Goal: Navigation & Orientation: Find specific page/section

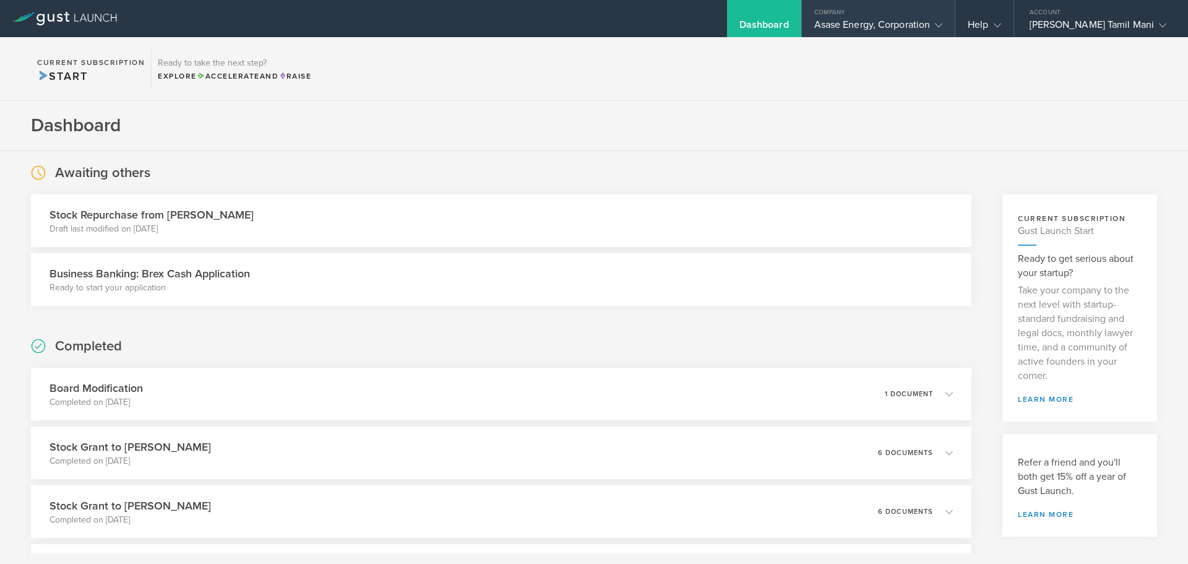
click at [943, 20] on gust-icon at bounding box center [936, 25] width 12 height 12
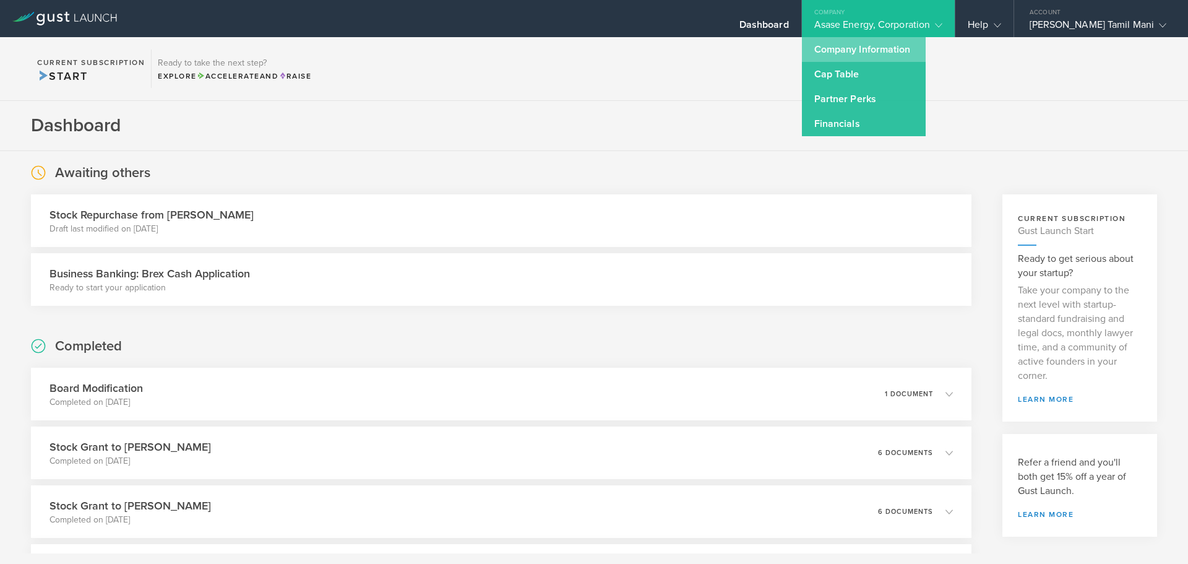
click at [894, 54] on link "Company Information" at bounding box center [864, 49] width 124 height 25
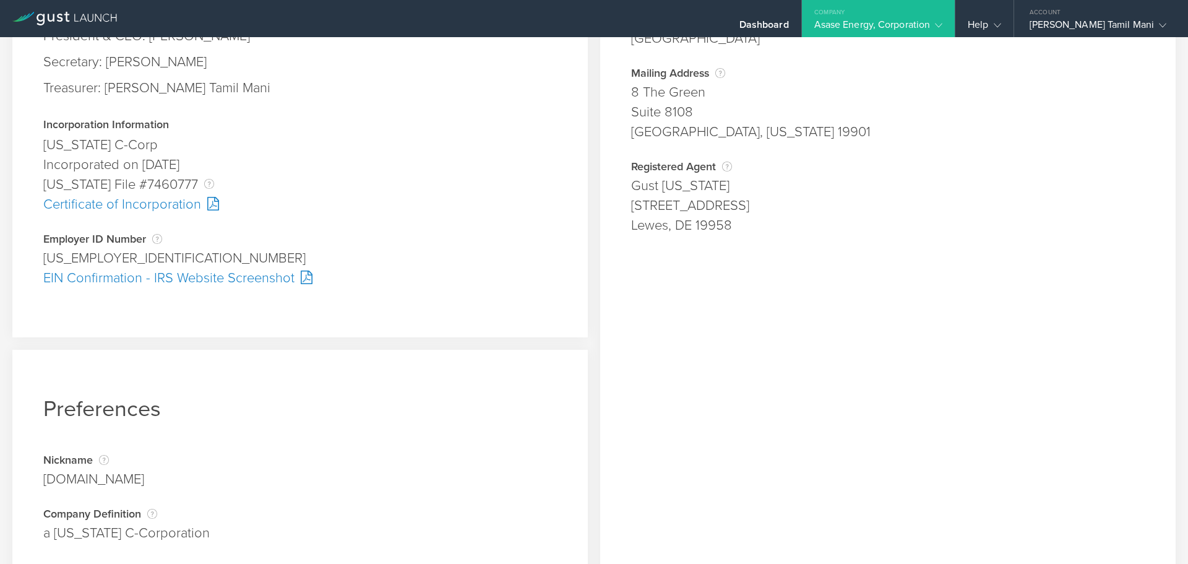
scroll to position [240, 0]
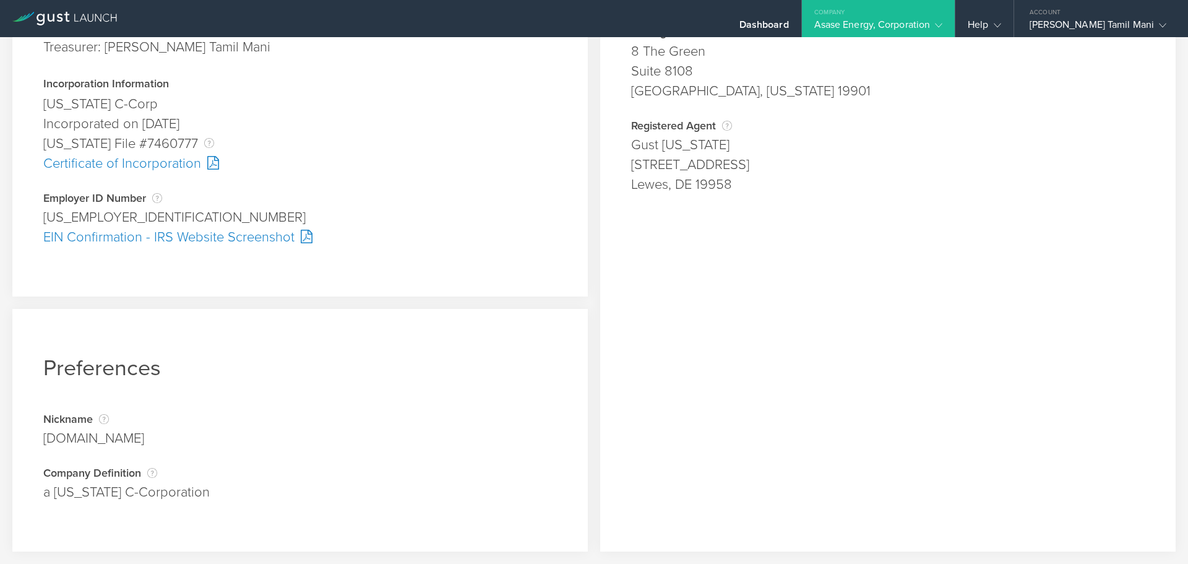
click at [943, 29] on icon at bounding box center [938, 25] width 7 height 7
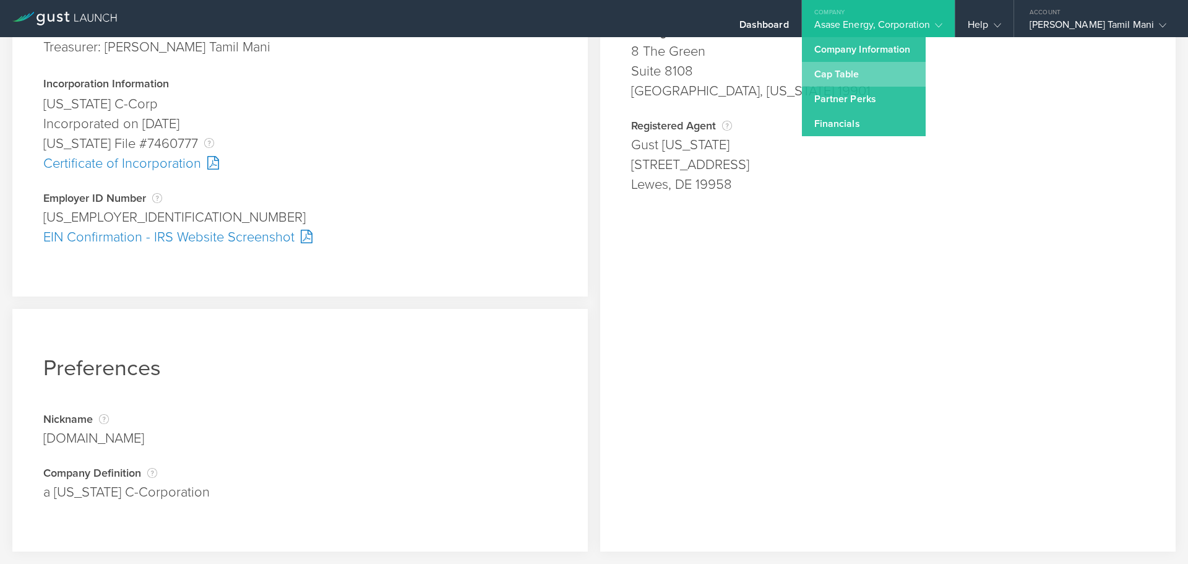
click at [880, 76] on link "Cap Table" at bounding box center [864, 74] width 124 height 25
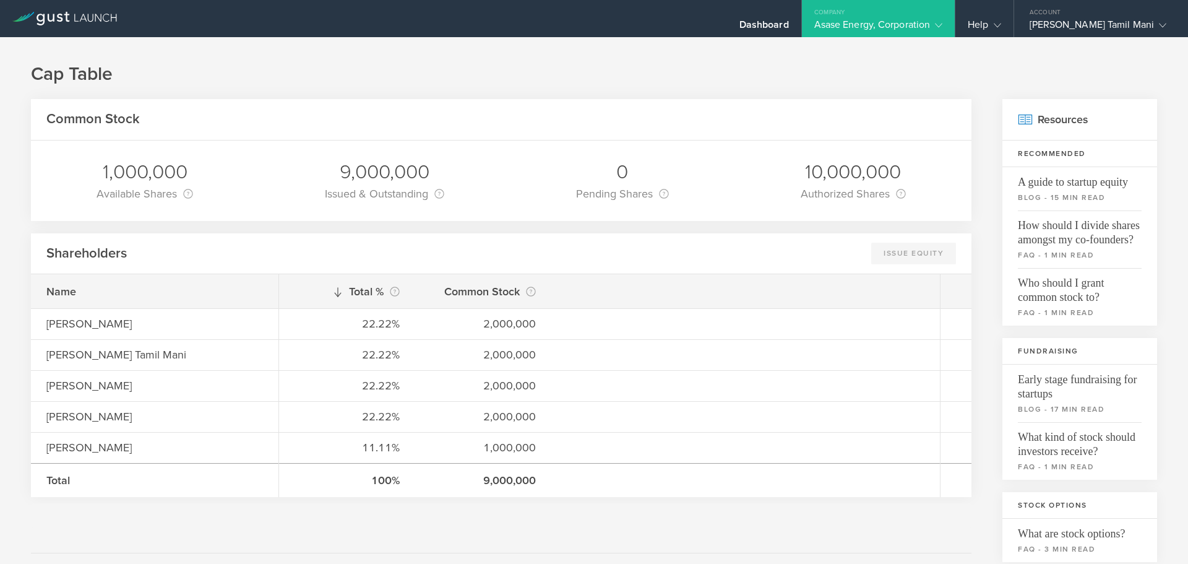
click at [943, 27] on icon at bounding box center [938, 25] width 7 height 7
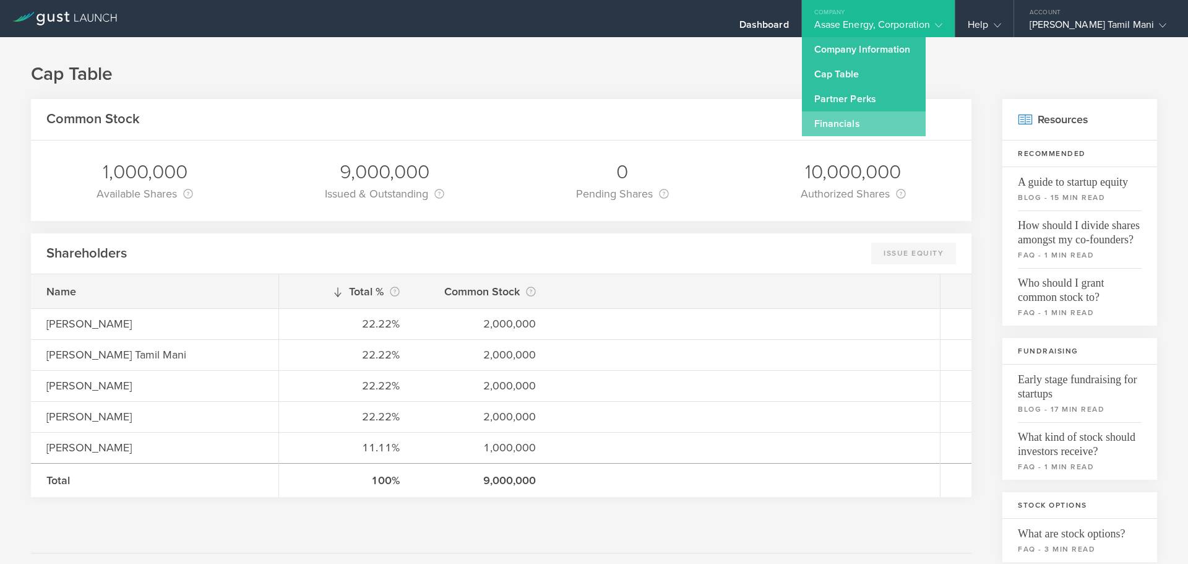
click at [874, 124] on link "Financials" at bounding box center [864, 123] width 124 height 25
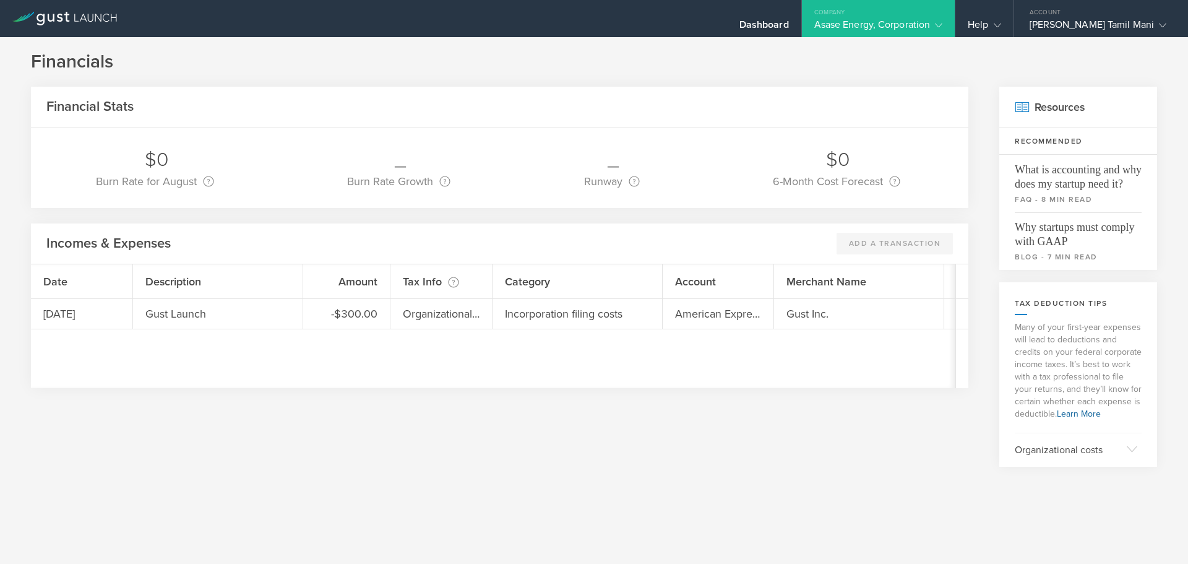
click at [943, 25] on gust-icon at bounding box center [936, 25] width 12 height 12
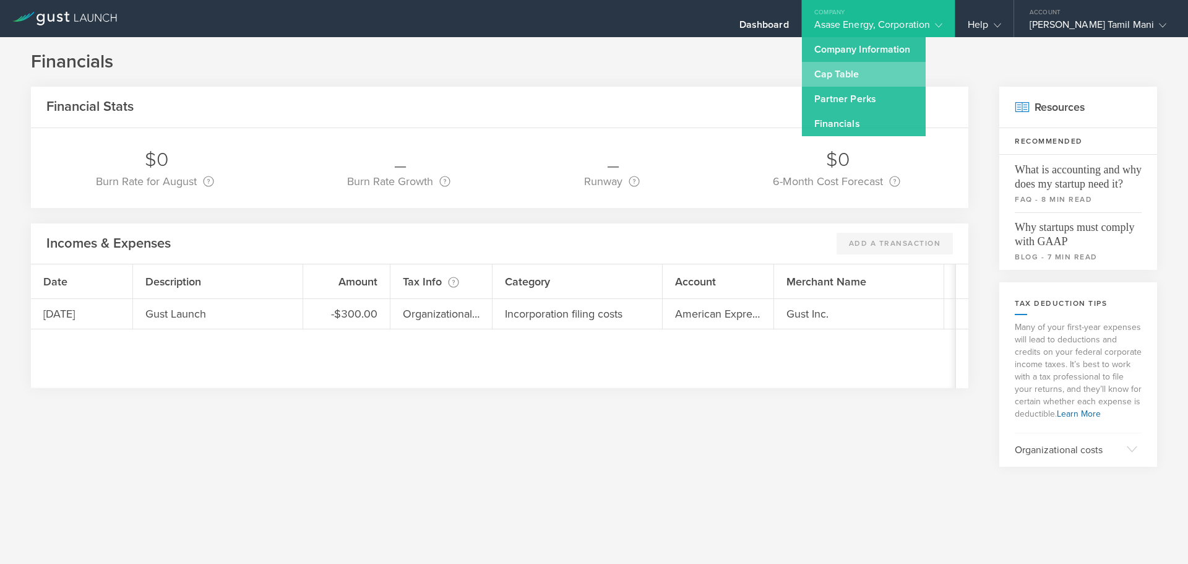
click at [890, 72] on link "Cap Table" at bounding box center [864, 74] width 124 height 25
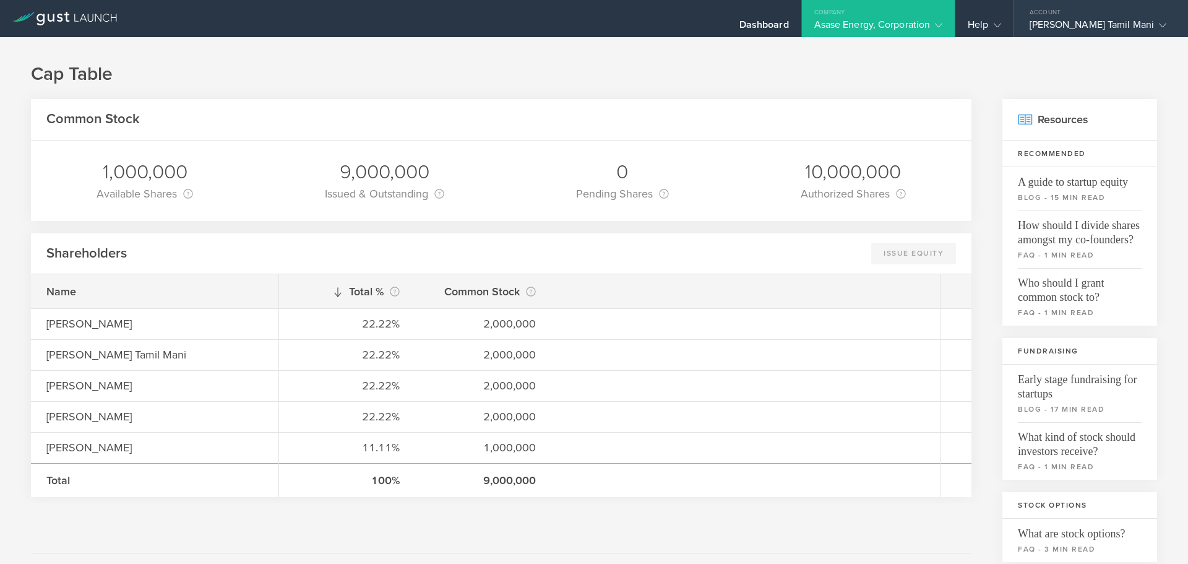
click at [1105, 15] on div "Account" at bounding box center [1101, 9] width 174 height 19
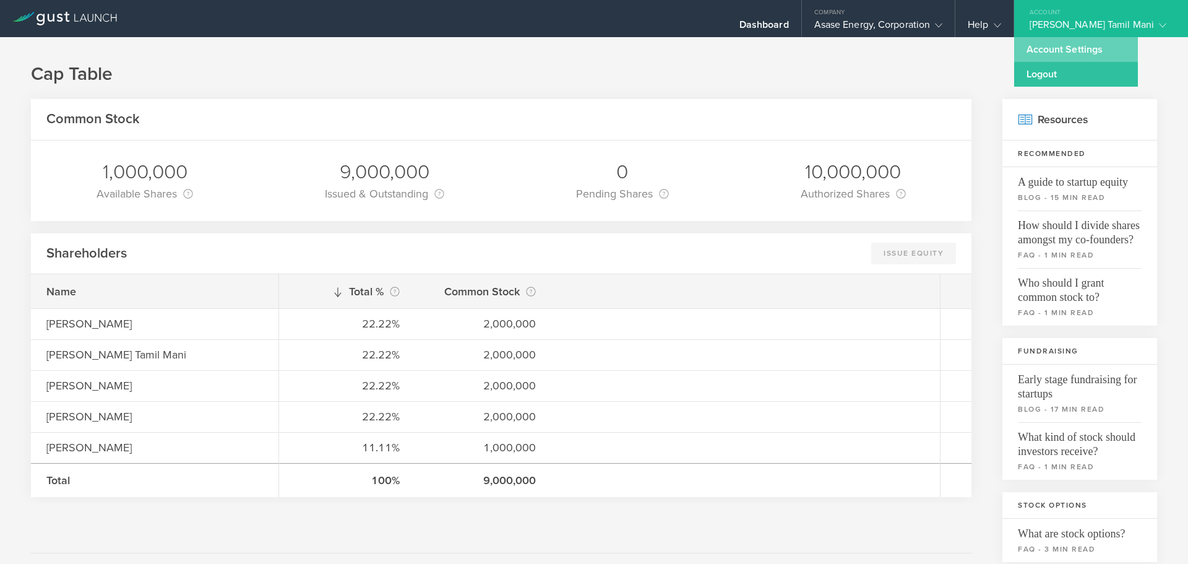
click at [1087, 47] on link "Account Settings" at bounding box center [1076, 49] width 124 height 25
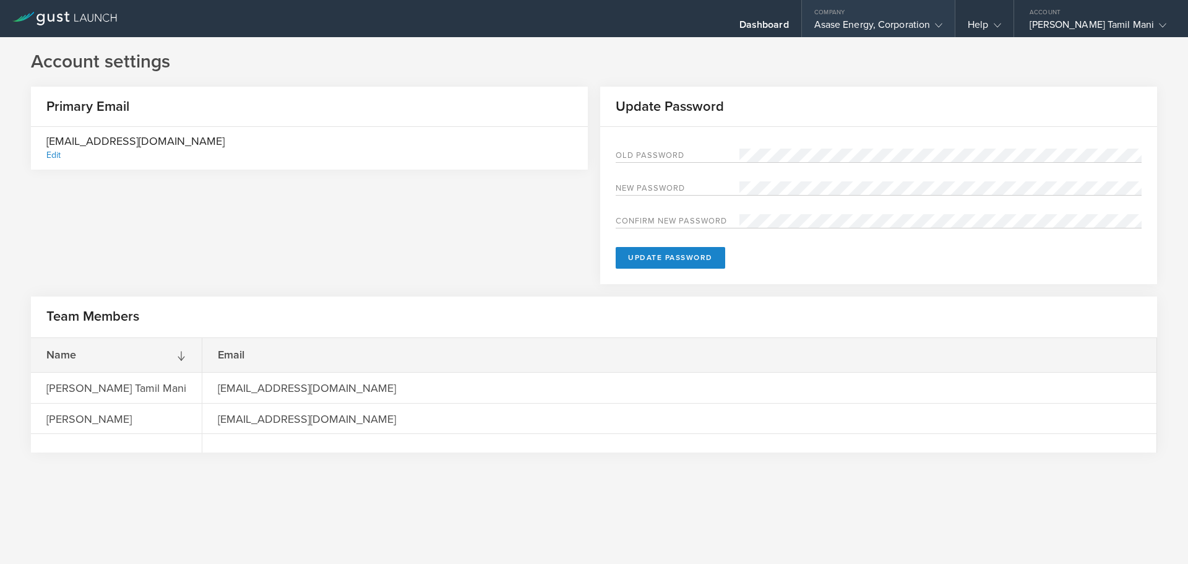
click at [943, 19] on div "Asase Energy, Corporation" at bounding box center [878, 28] width 129 height 19
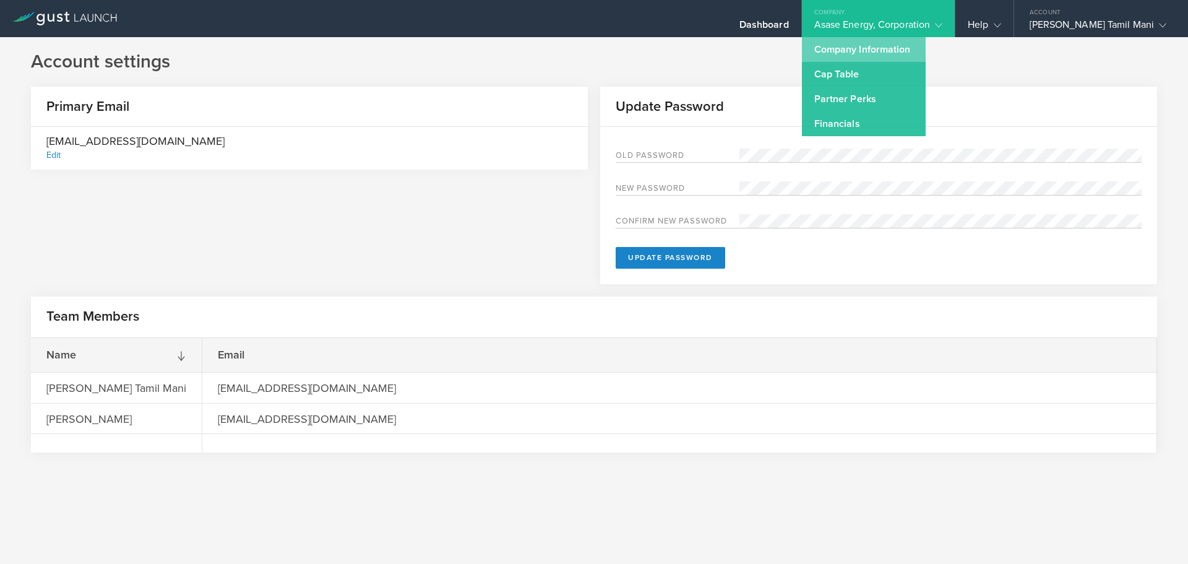
click at [904, 47] on link "Company Information" at bounding box center [864, 49] width 124 height 25
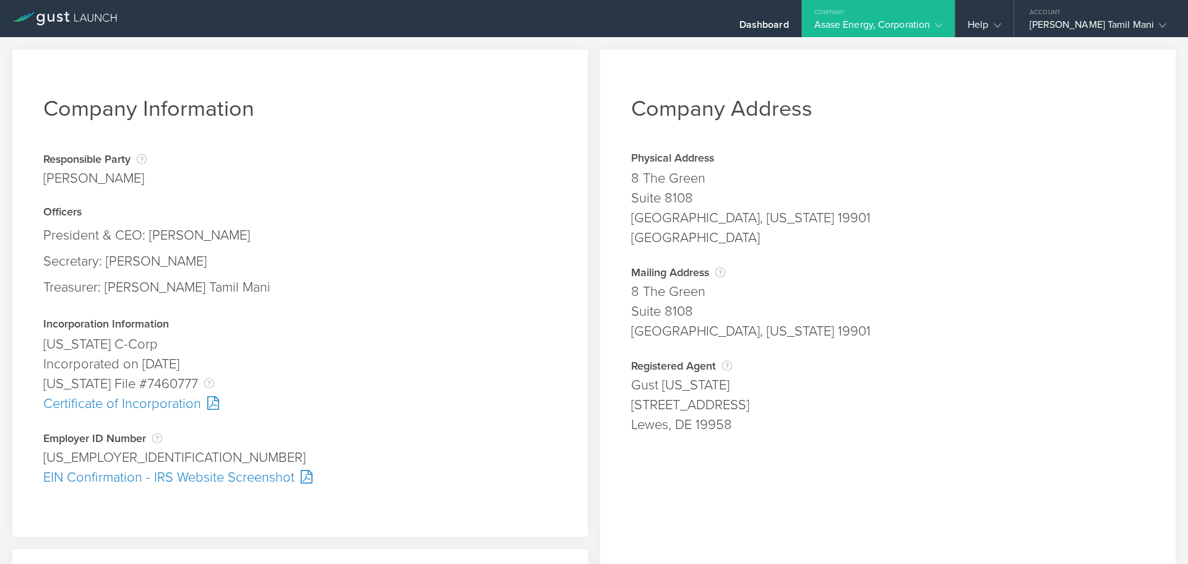
click at [883, 16] on div "Company" at bounding box center [878, 9] width 153 height 19
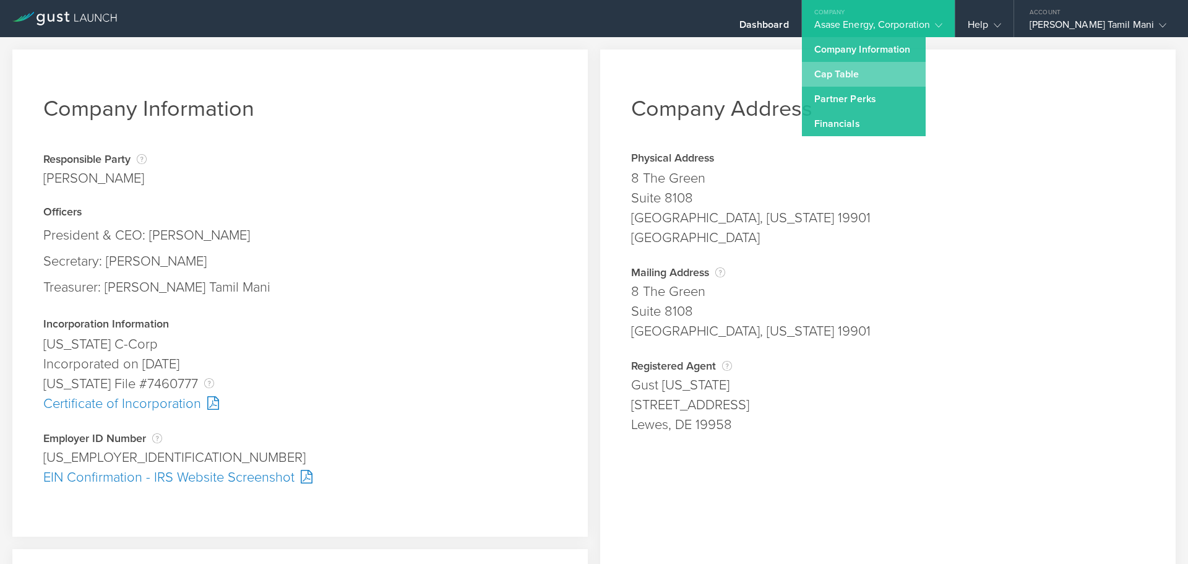
click at [863, 73] on link "Cap Table" at bounding box center [864, 74] width 124 height 25
